Goal: Transaction & Acquisition: Obtain resource

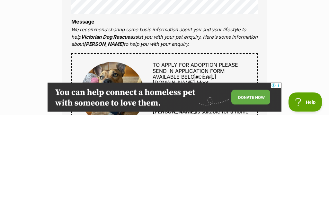
type input "rumitch1@yahoo.com"
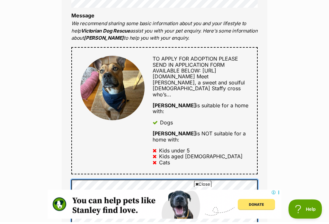
scroll to position [278, 0]
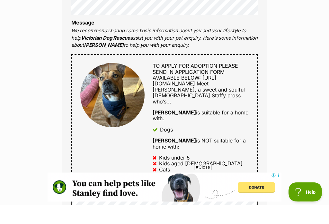
click at [105, 61] on strong "Chloe Haliwell" at bounding box center [104, 64] width 40 height 6
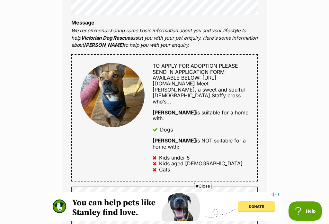
click at [107, 44] on strong "Chloe Haliwell" at bounding box center [104, 45] width 40 height 6
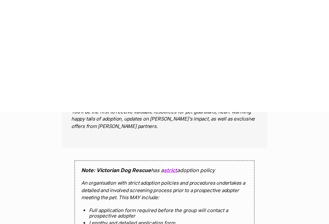
scroll to position [602, 0]
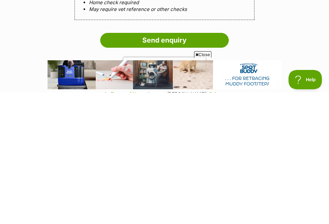
click at [167, 164] on input "Send enquiry" at bounding box center [164, 171] width 129 height 15
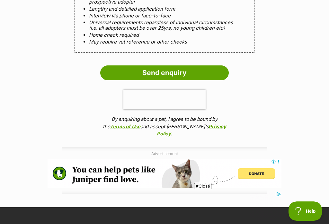
scroll to position [0, 0]
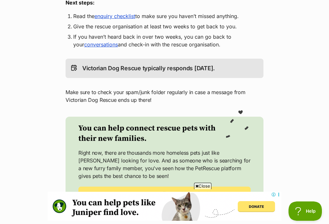
scroll to position [106, 0]
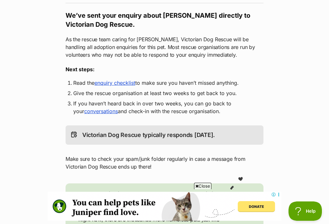
click at [116, 85] on link "enquiry checklist" at bounding box center [115, 82] width 41 height 6
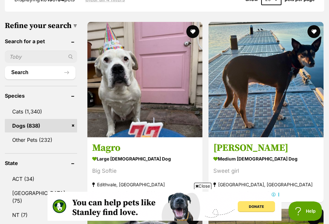
click at [214, 154] on strong "medium female Dog" at bounding box center [267, 158] width 106 height 9
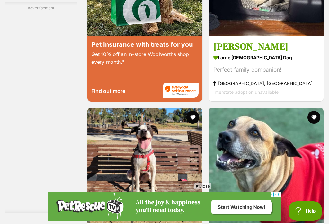
scroll to position [1381, 0]
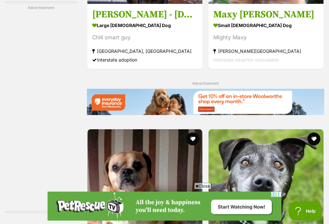
scroll to position [1354, 0]
